Goal: Find specific page/section: Find specific page/section

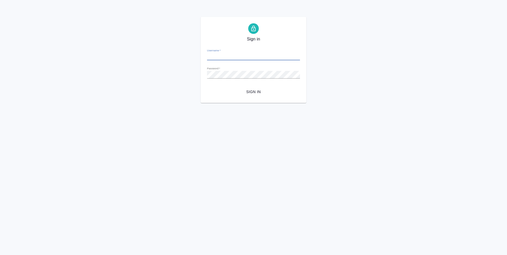
type input "[PERSON_NAME][EMAIL_ADDRESS][DOMAIN_NAME]"
click at [252, 92] on span "Sign in" at bounding box center [253, 92] width 85 height 7
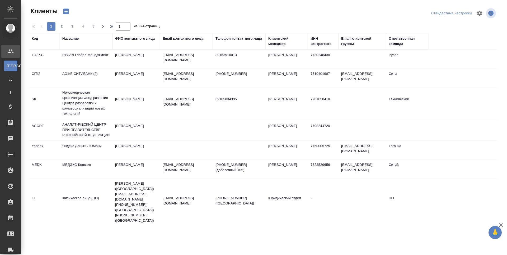
select select "RU"
click at [11, 185] on div "Исполнители" at bounding box center [3, 186] width 13 height 8
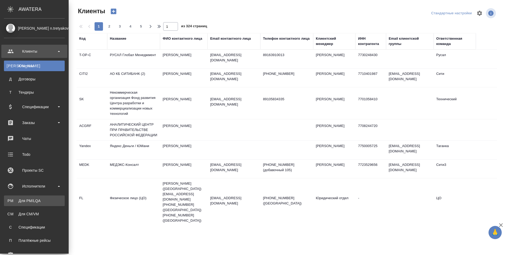
click at [16, 205] on link "PM Для PM/[GEOGRAPHIC_DATA]" at bounding box center [34, 200] width 61 height 11
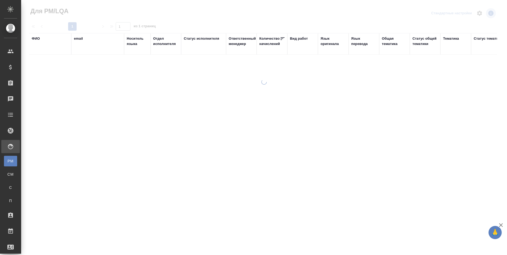
click at [35, 38] on div "ФИО" at bounding box center [36, 38] width 8 height 5
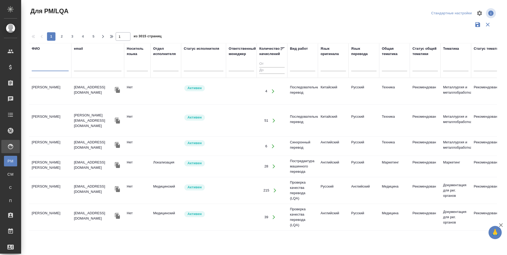
click at [39, 68] on input "text" at bounding box center [50, 67] width 37 height 7
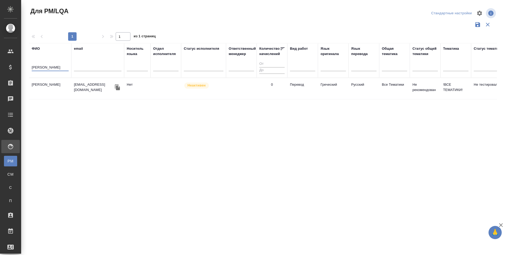
type input "[PERSON_NAME]"
